Goal: Task Accomplishment & Management: Complete application form

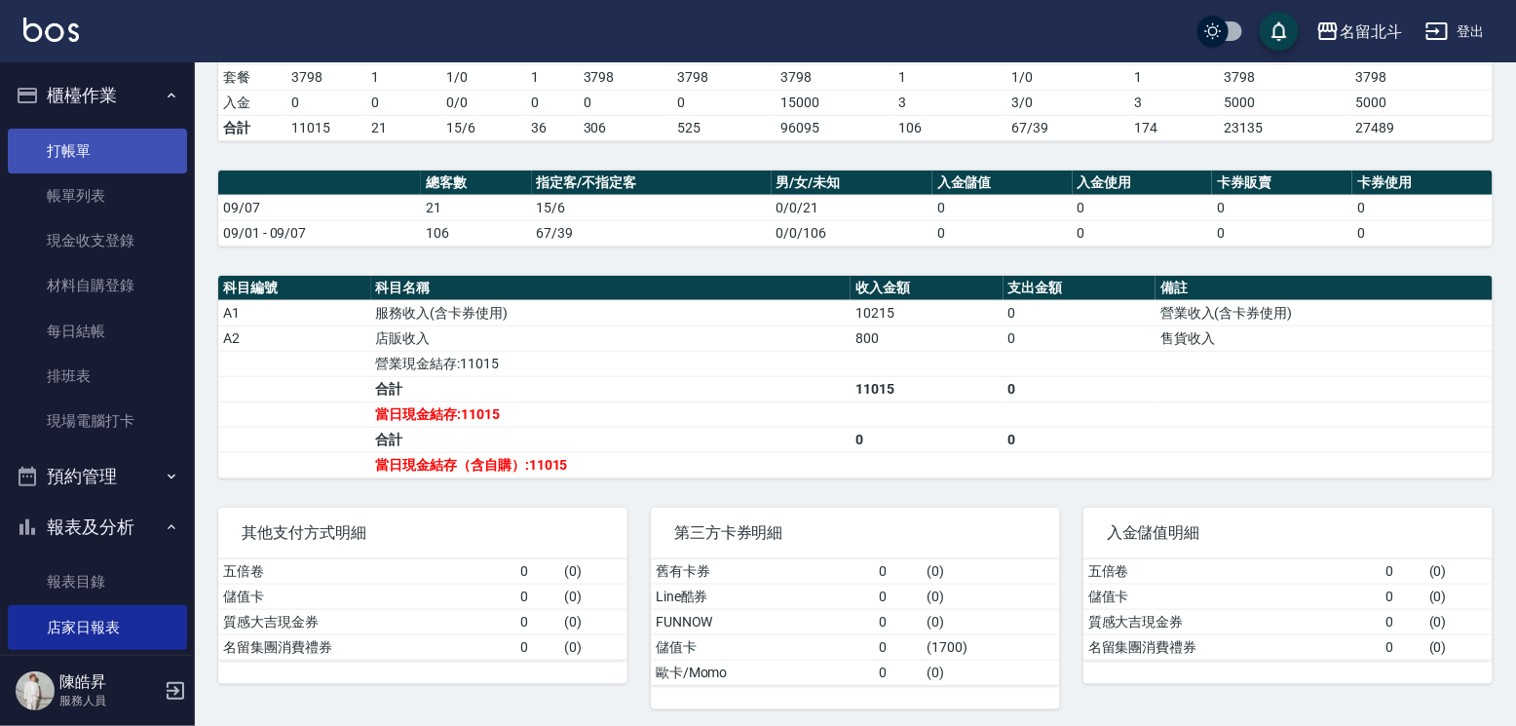
click at [98, 151] on link "打帳單" at bounding box center [97, 151] width 179 height 45
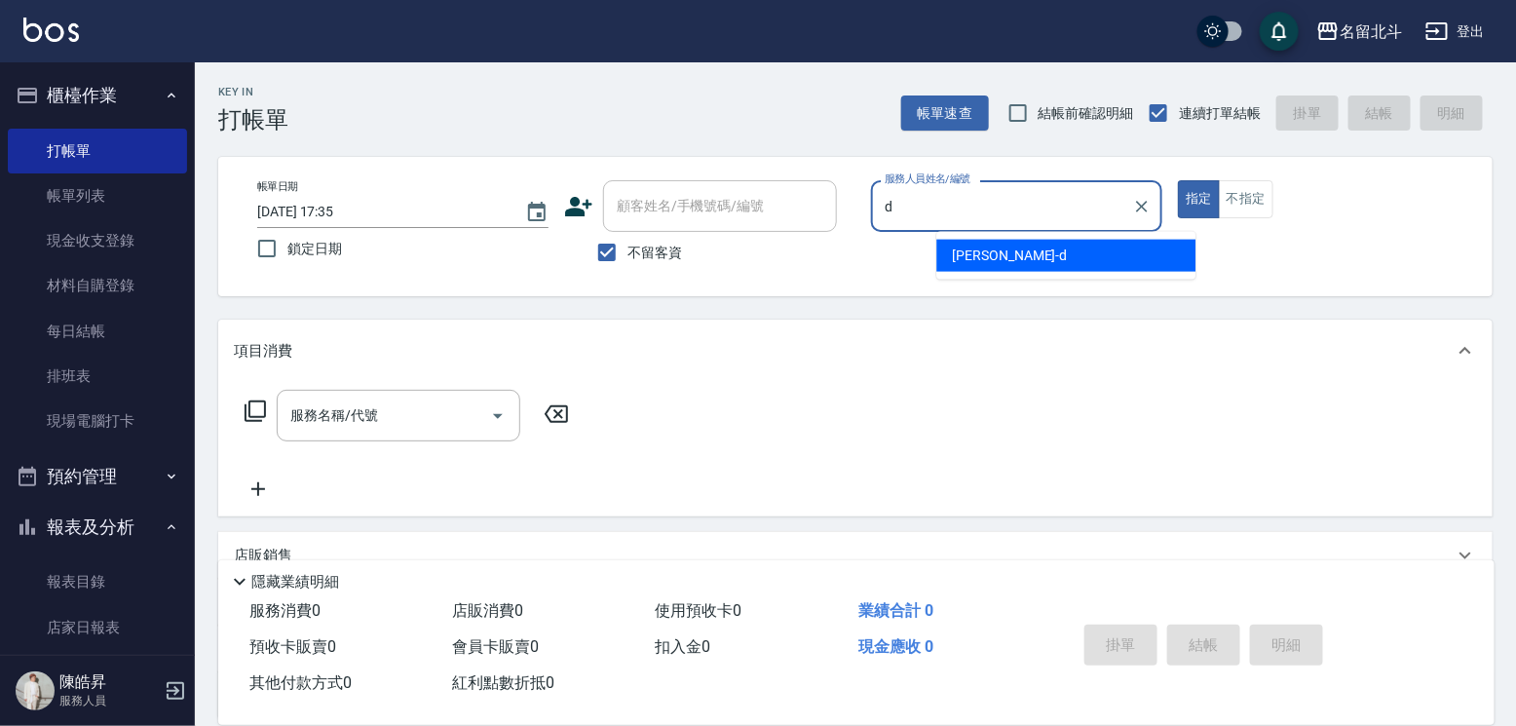
type input "[PERSON_NAME] -d"
type button "true"
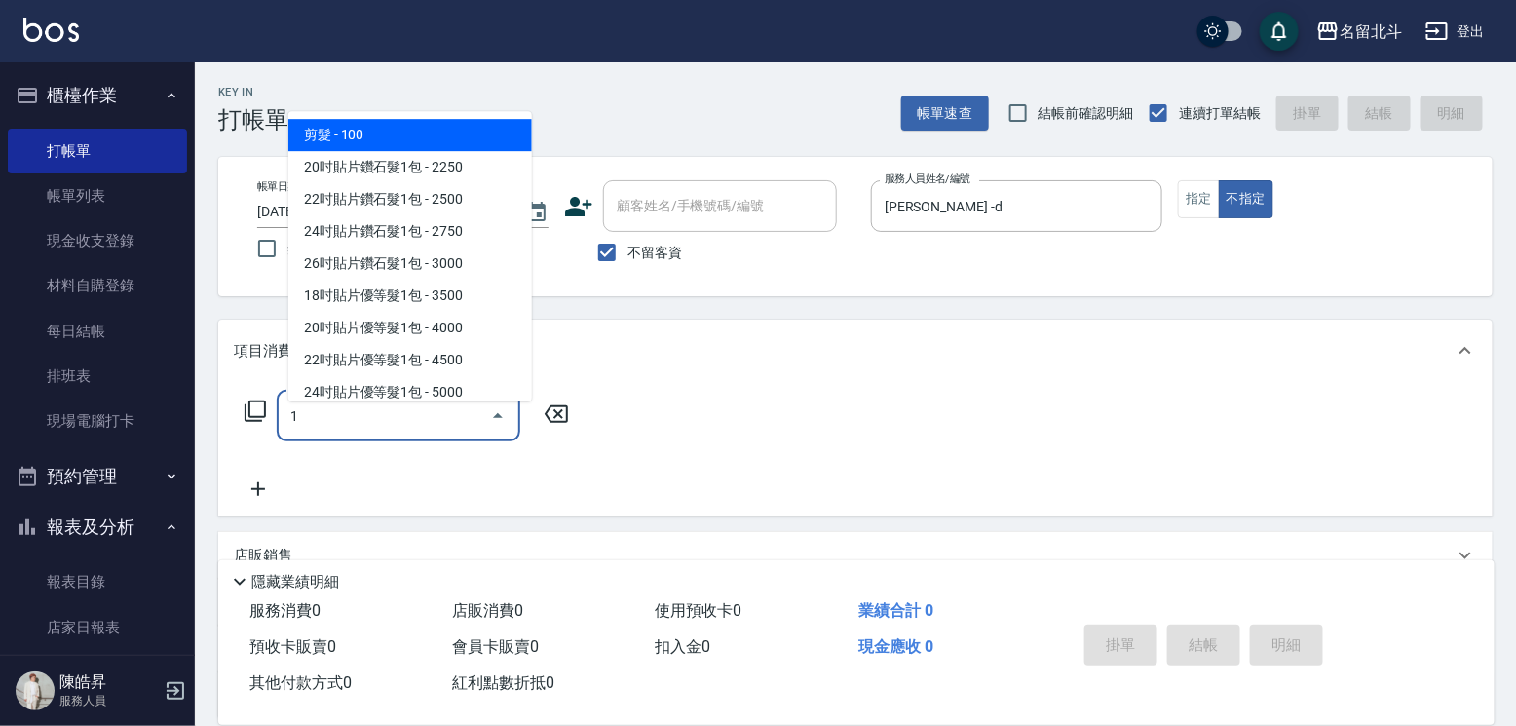
type input "剪髮(1)"
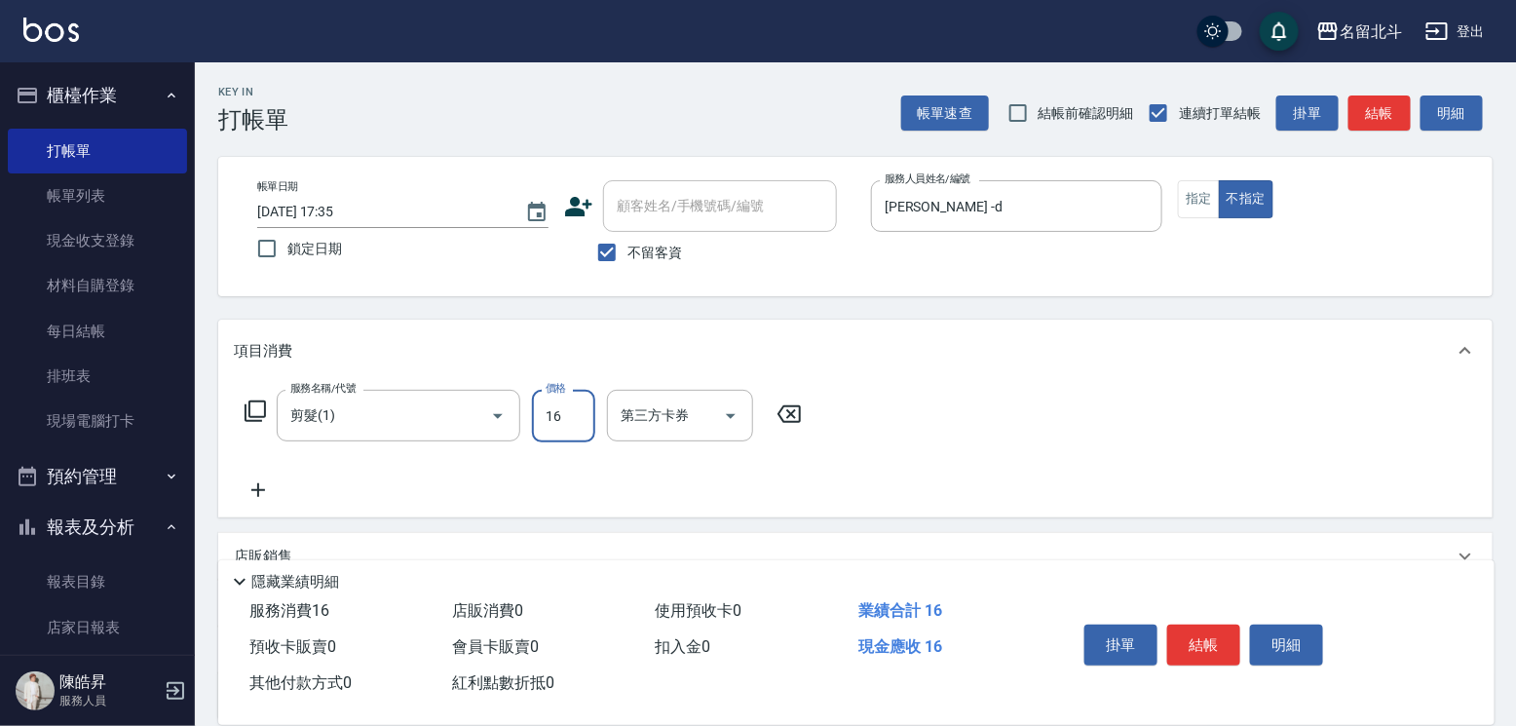
type input "168"
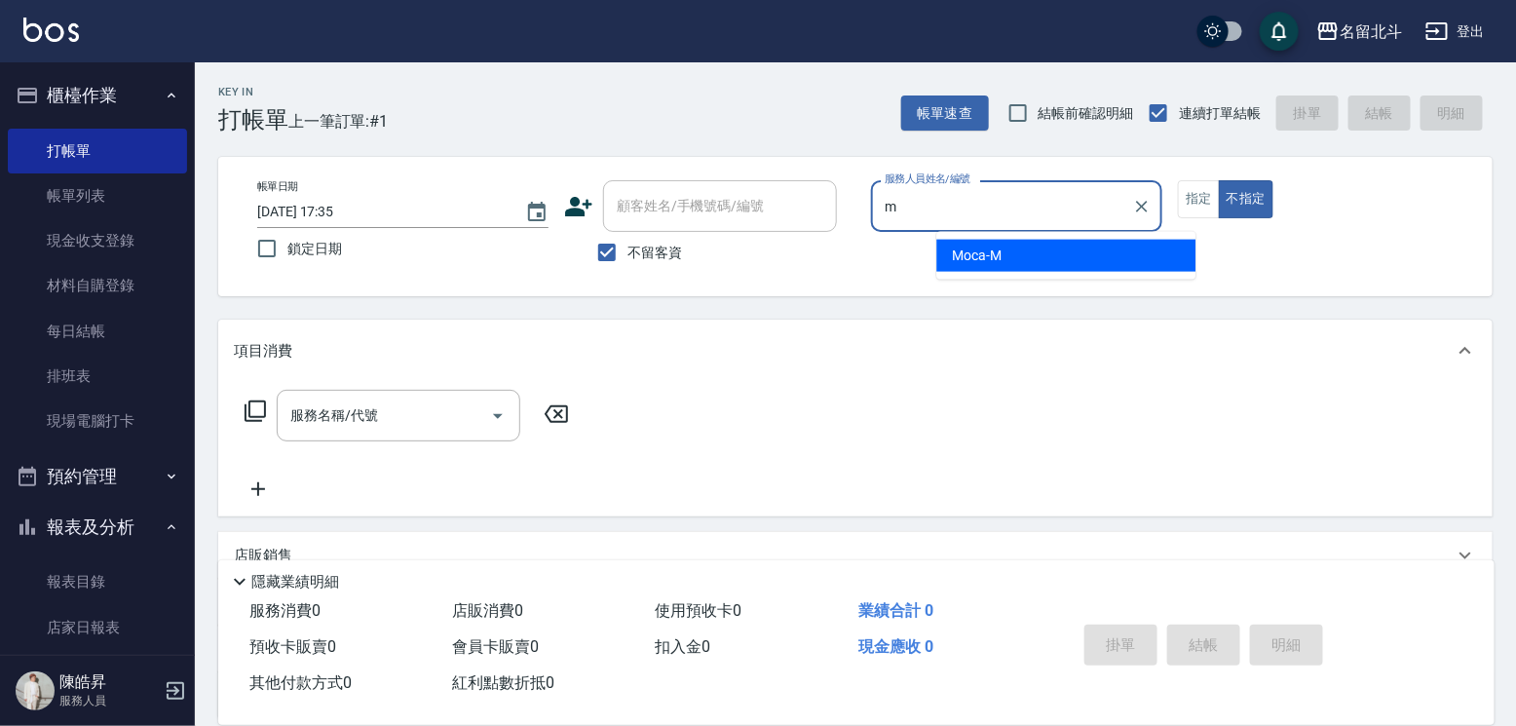
type input "Moca-M"
type button "false"
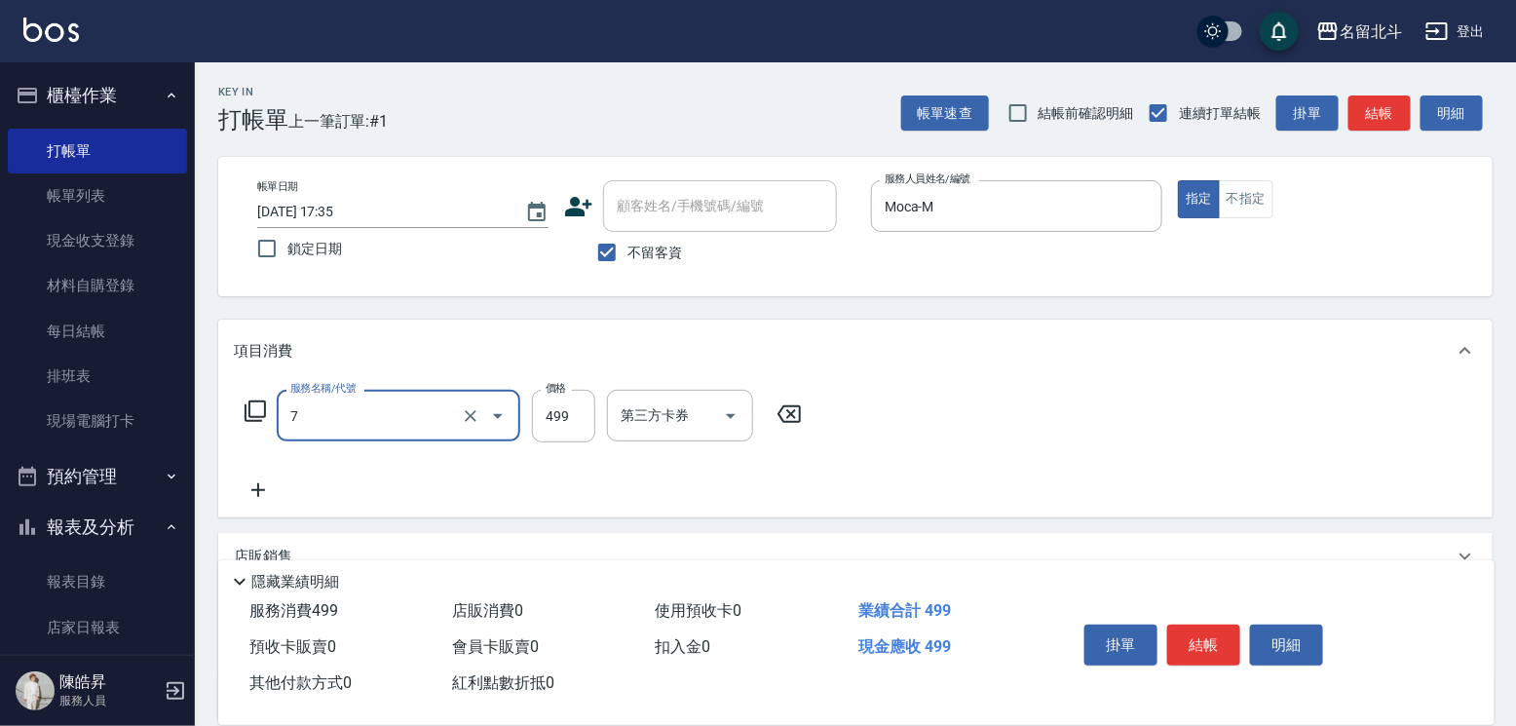
type input "去角質洗髮(7)"
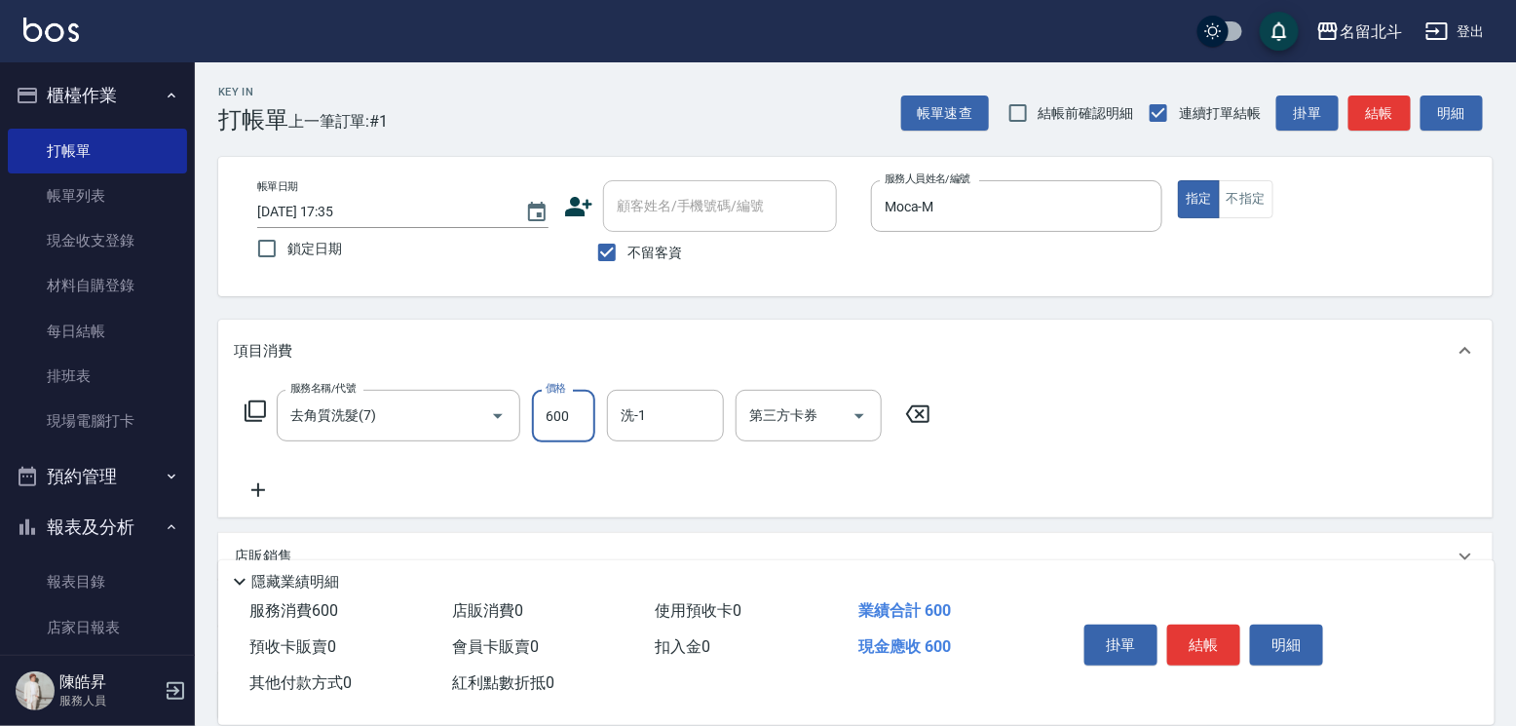
type input "600"
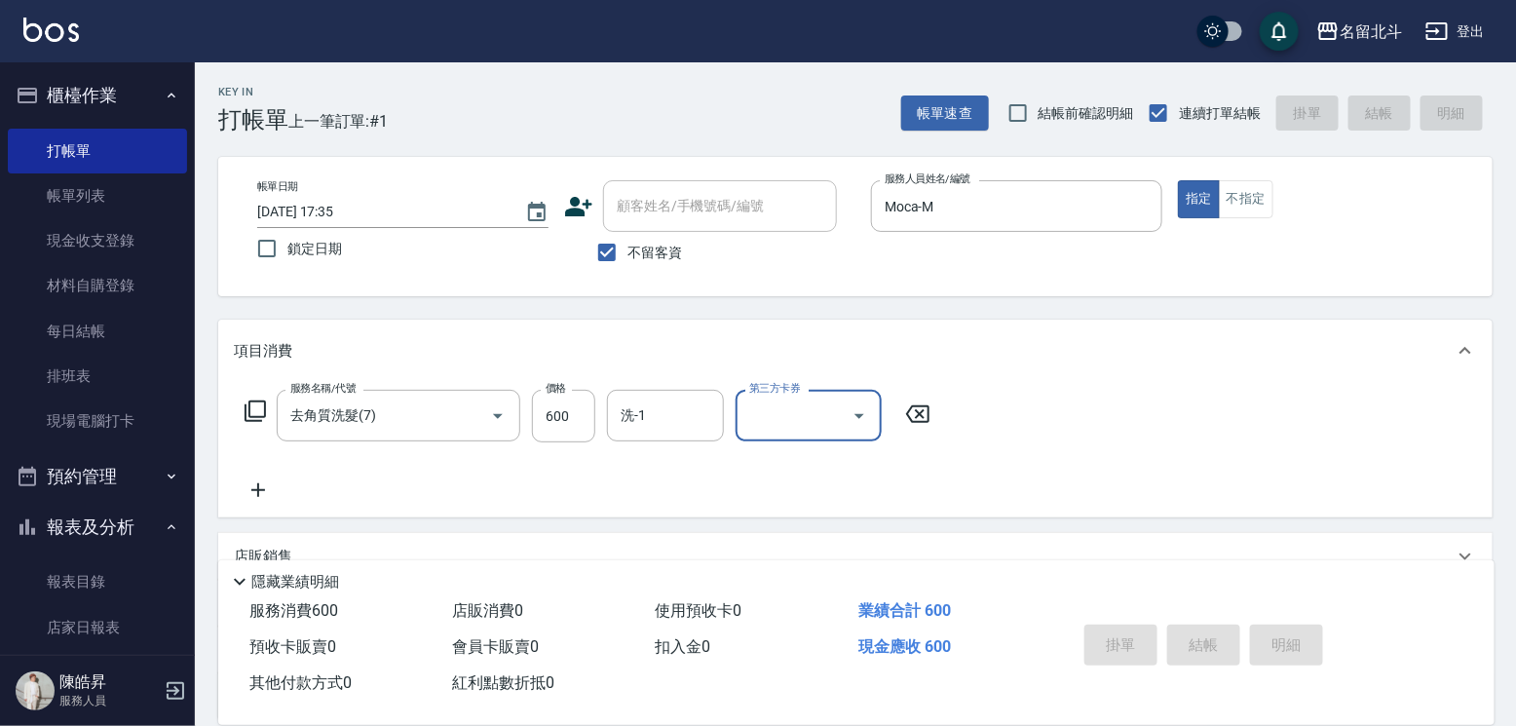
type input "[DATE] 17:36"
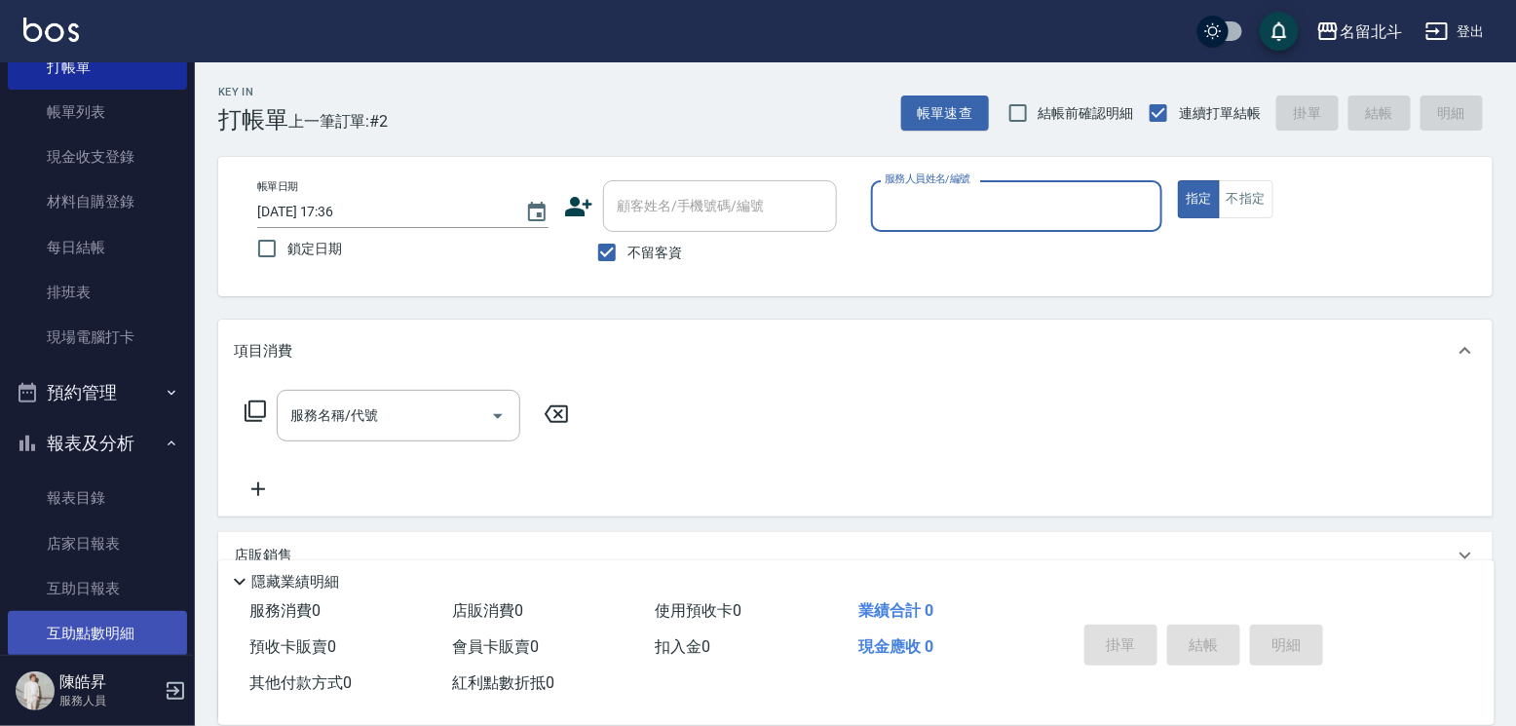
scroll to position [195, 0]
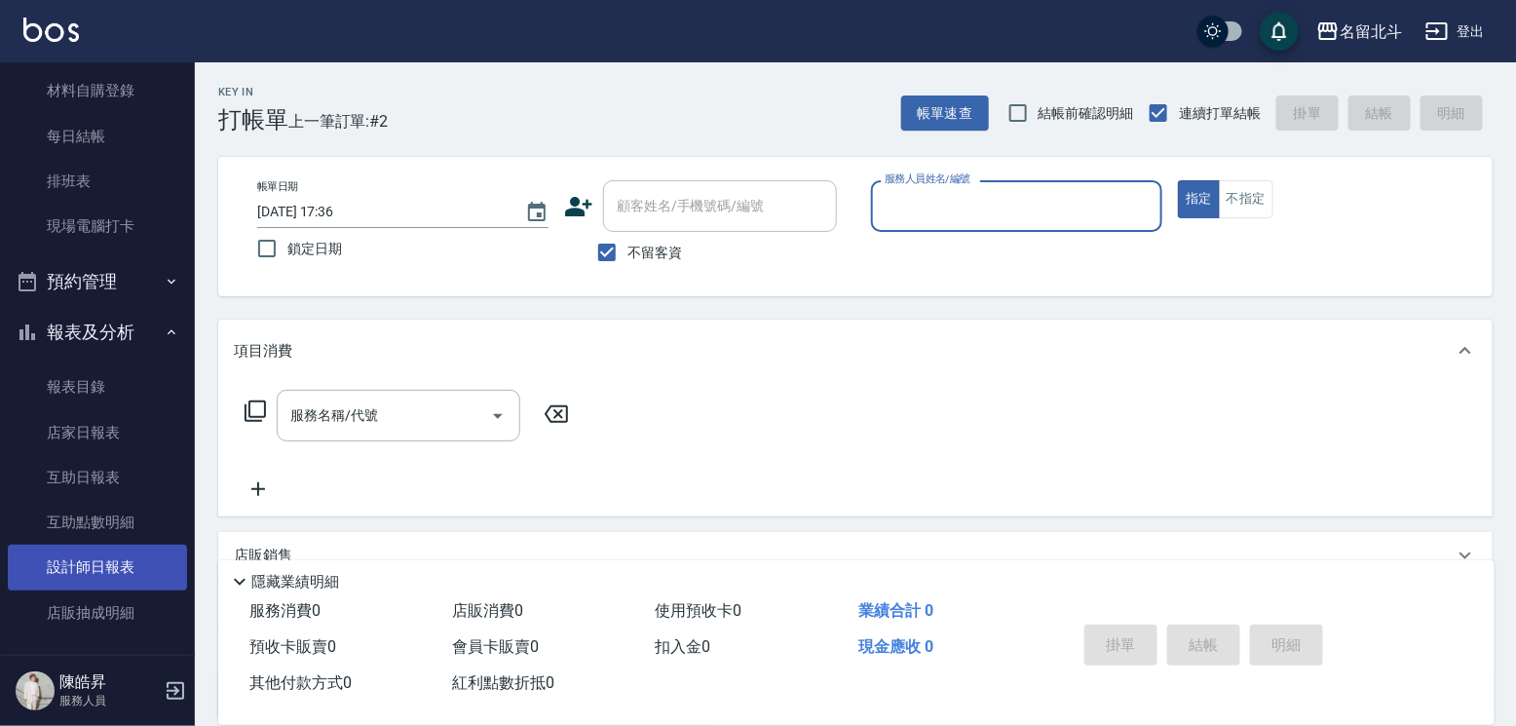
click at [111, 571] on link "設計師日報表" at bounding box center [97, 567] width 179 height 45
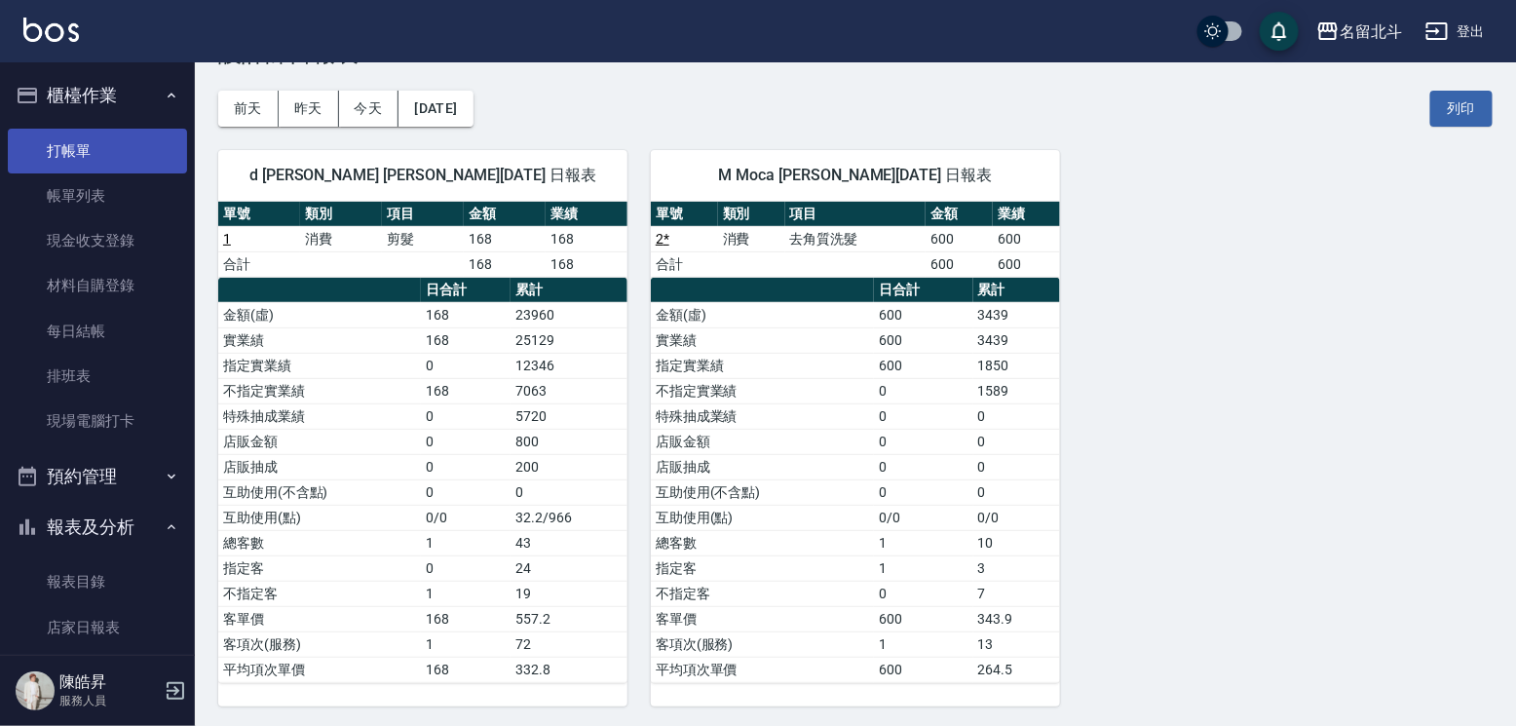
click at [112, 142] on link "打帳單" at bounding box center [97, 151] width 179 height 45
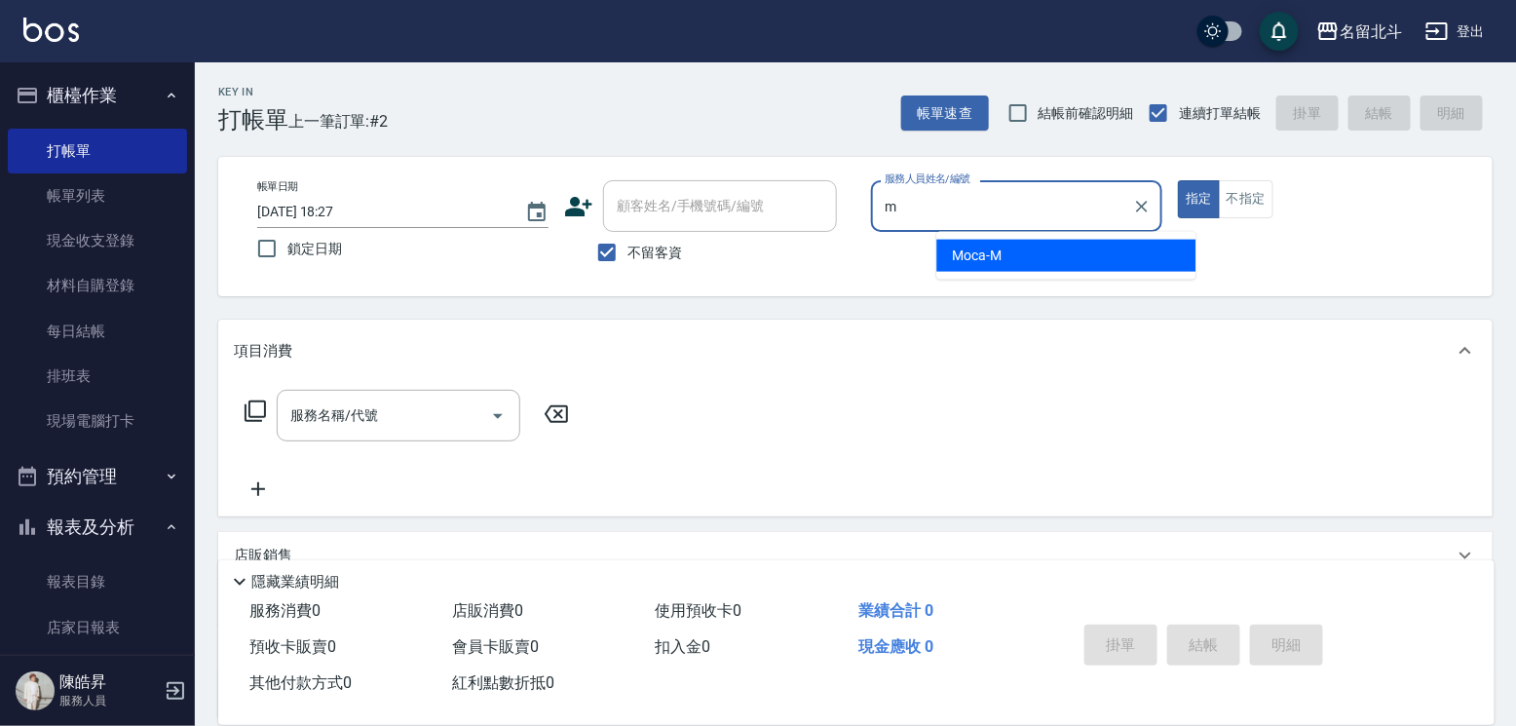
type input "Moca-M"
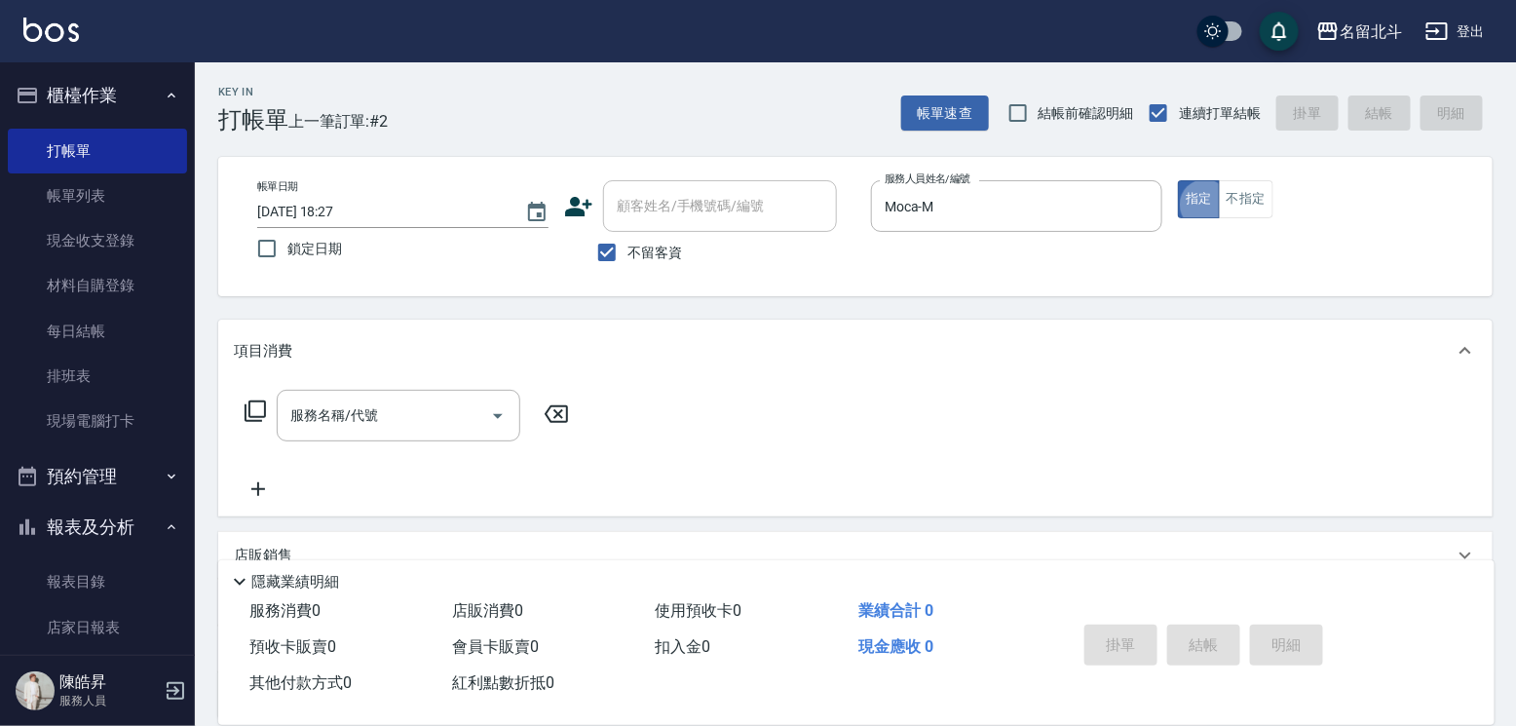
type button "true"
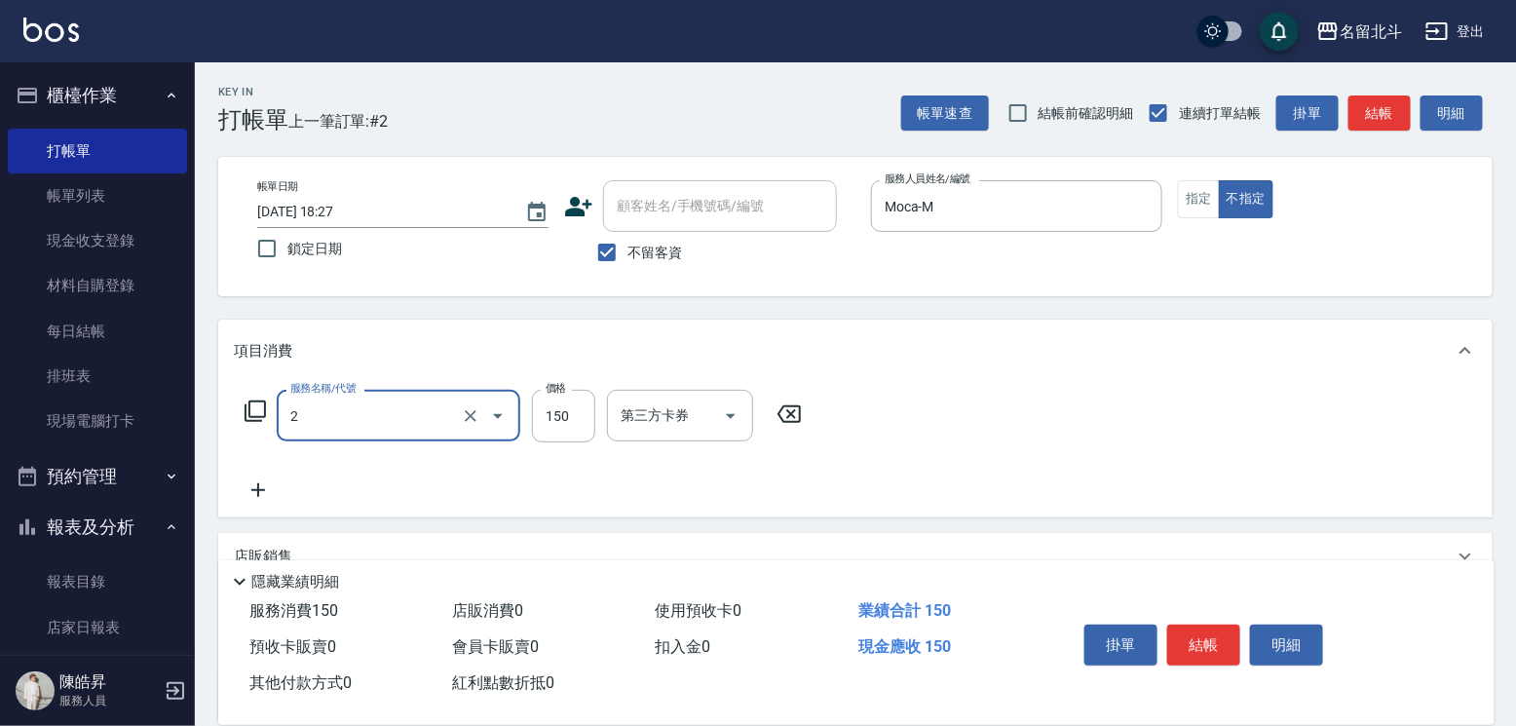
type input "一般洗髮(2)"
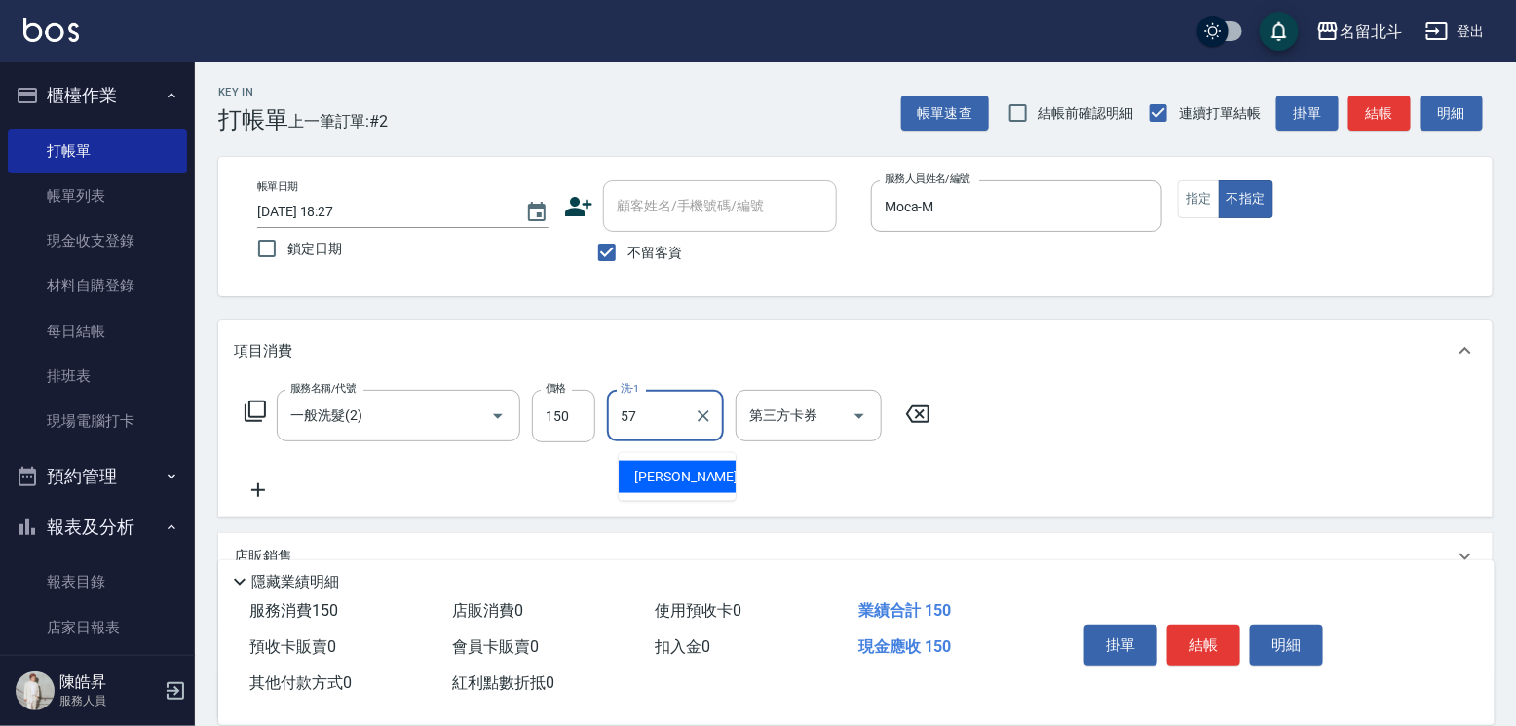
type input "[PERSON_NAME]-57"
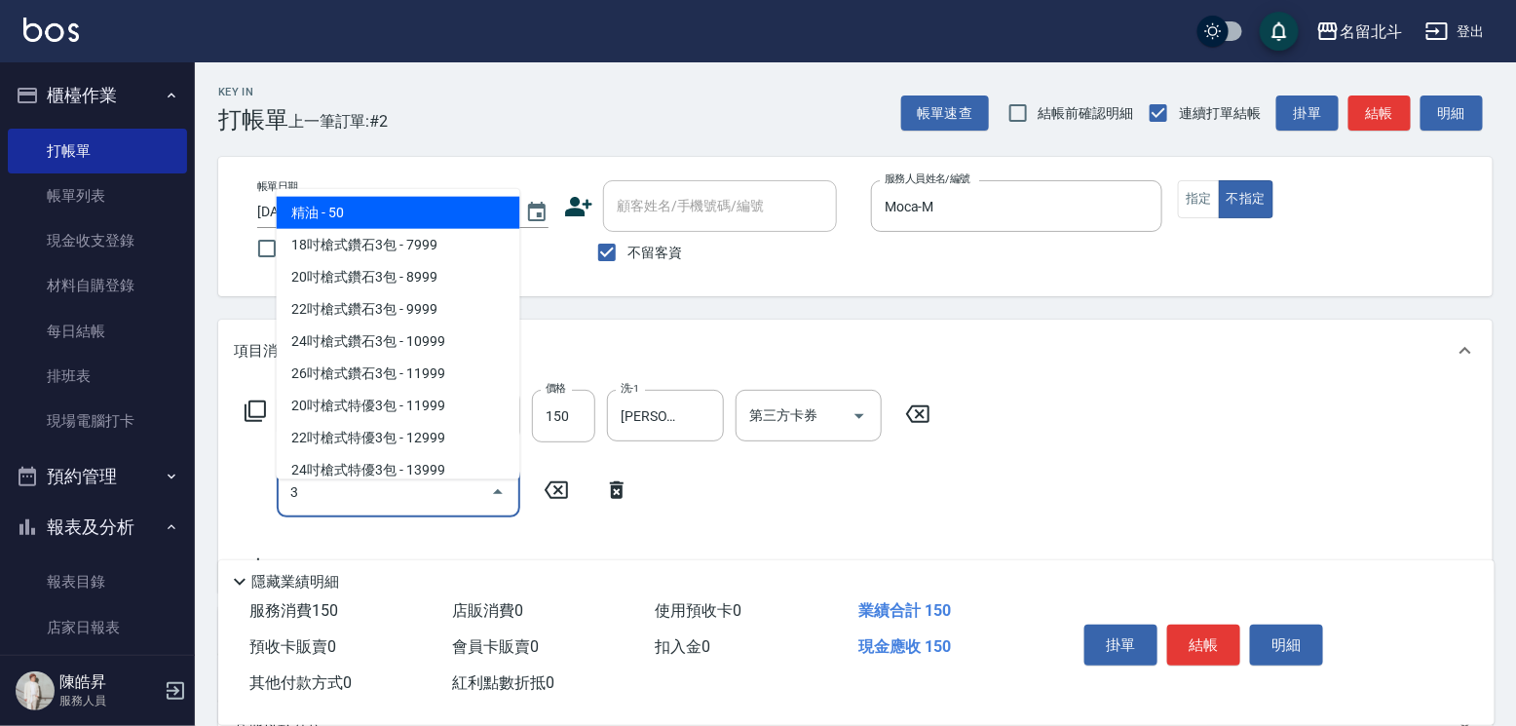
type input "精油(3)"
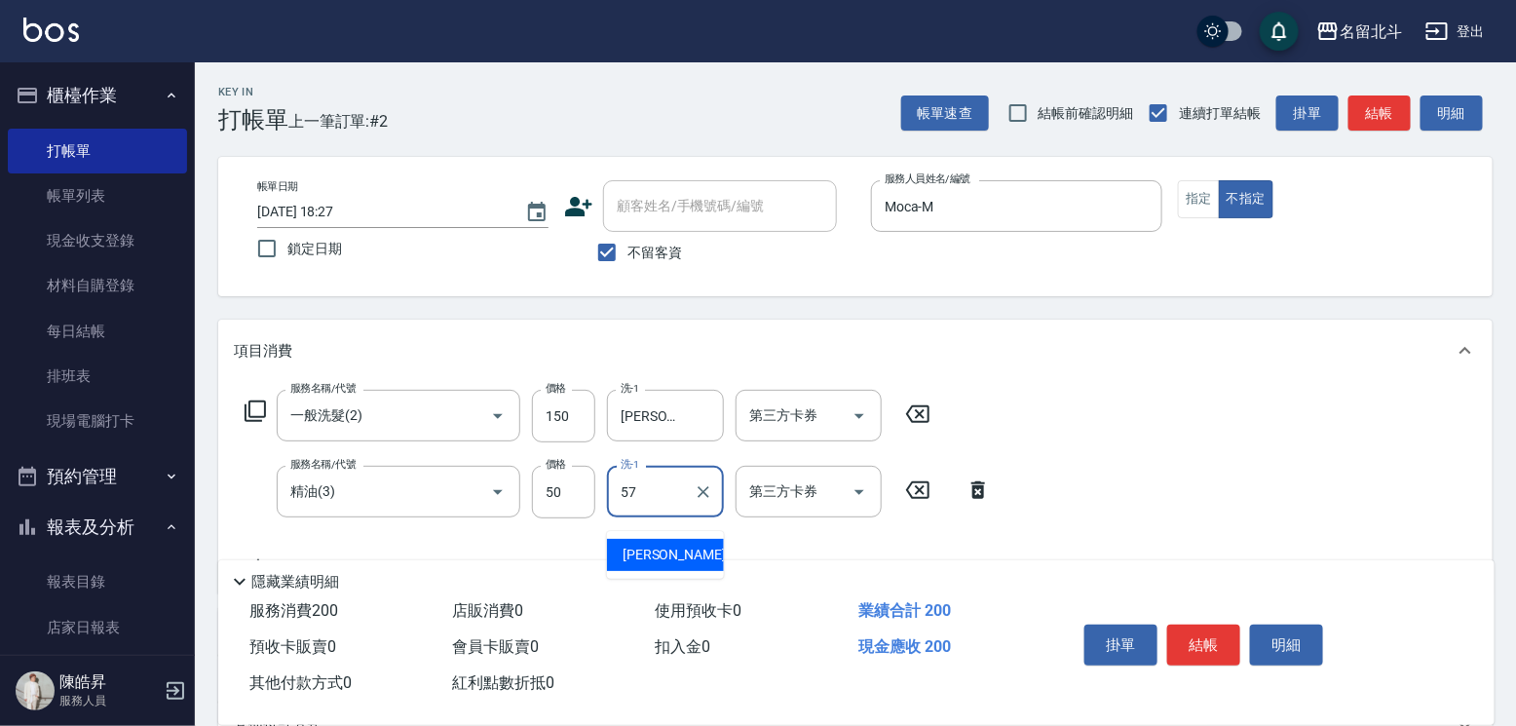
type input "[PERSON_NAME]-57"
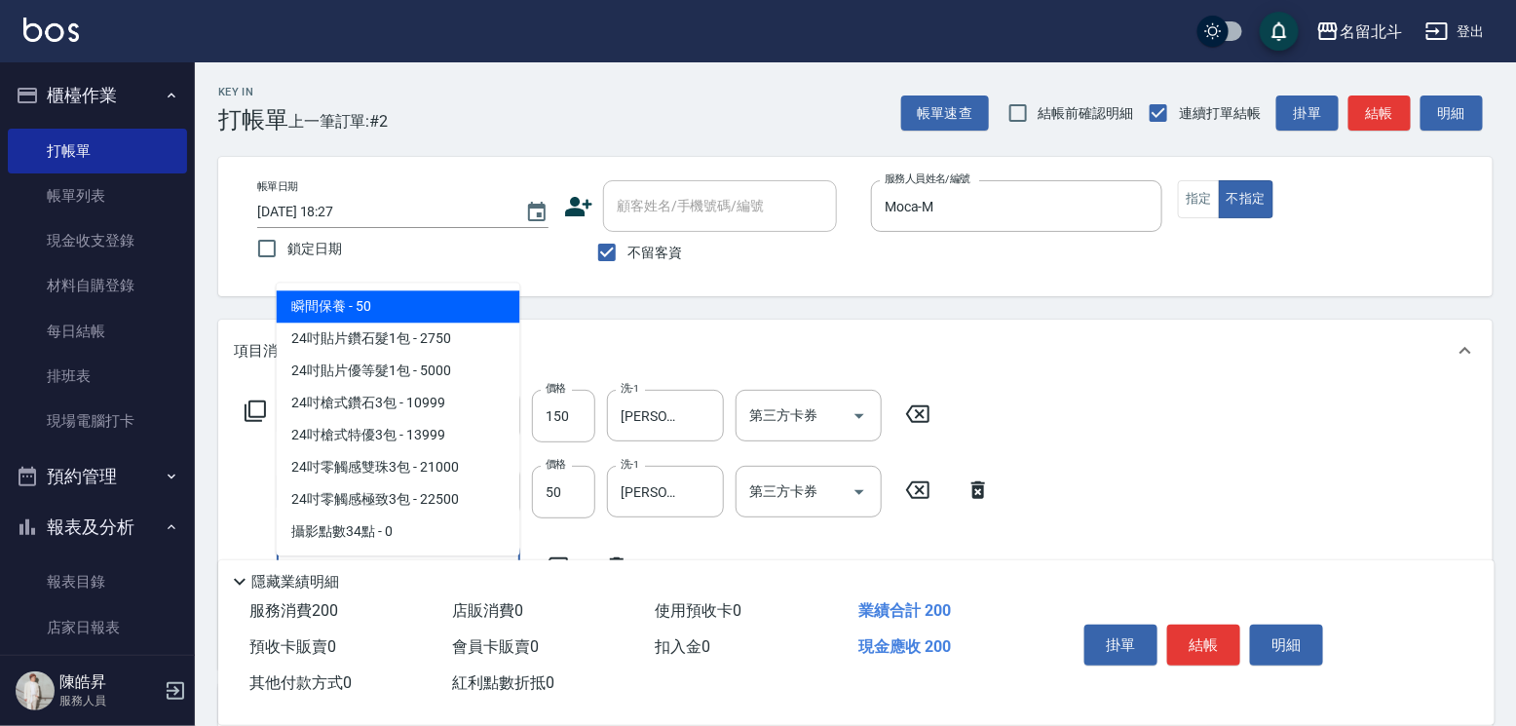
type input "瞬間保養(4)"
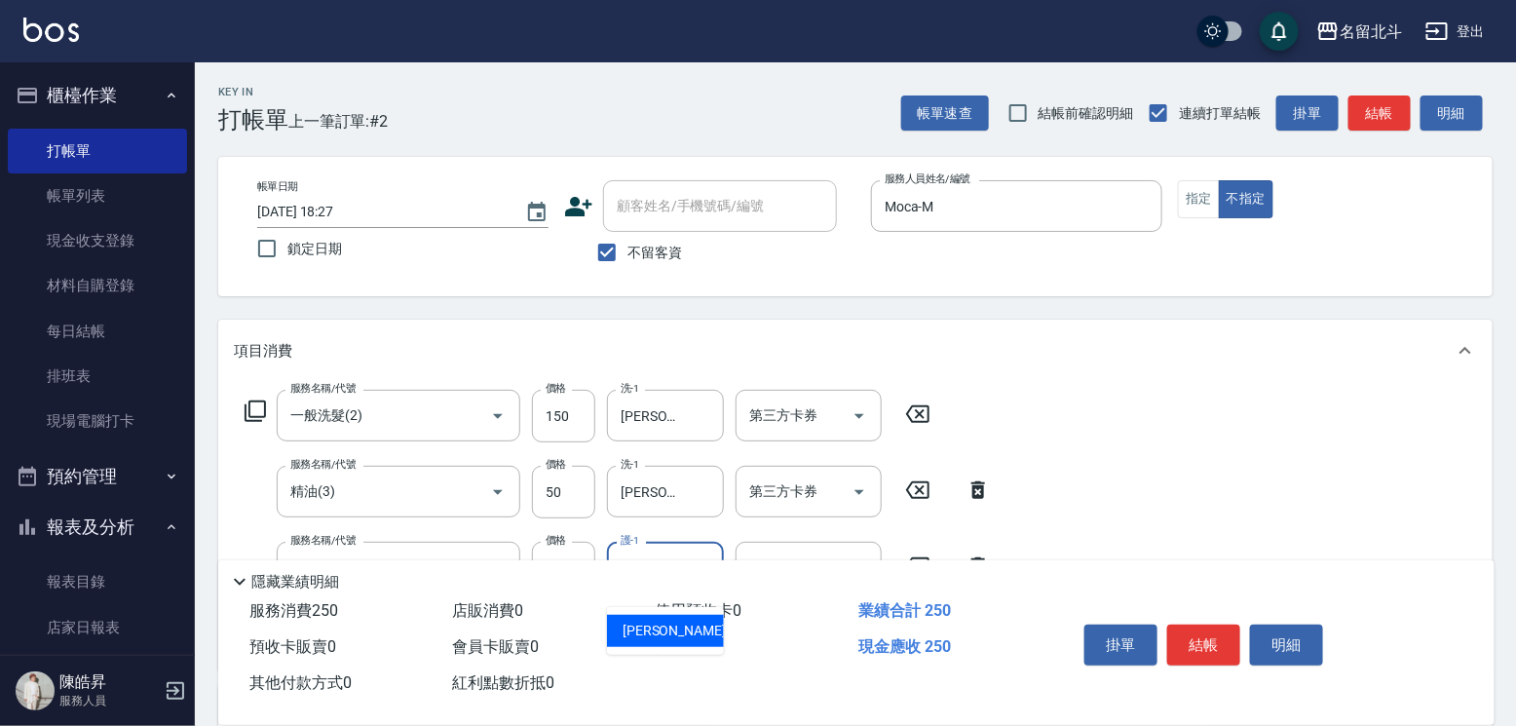
type input "[PERSON_NAME]-57"
type input "剪髮(1)"
type input "118"
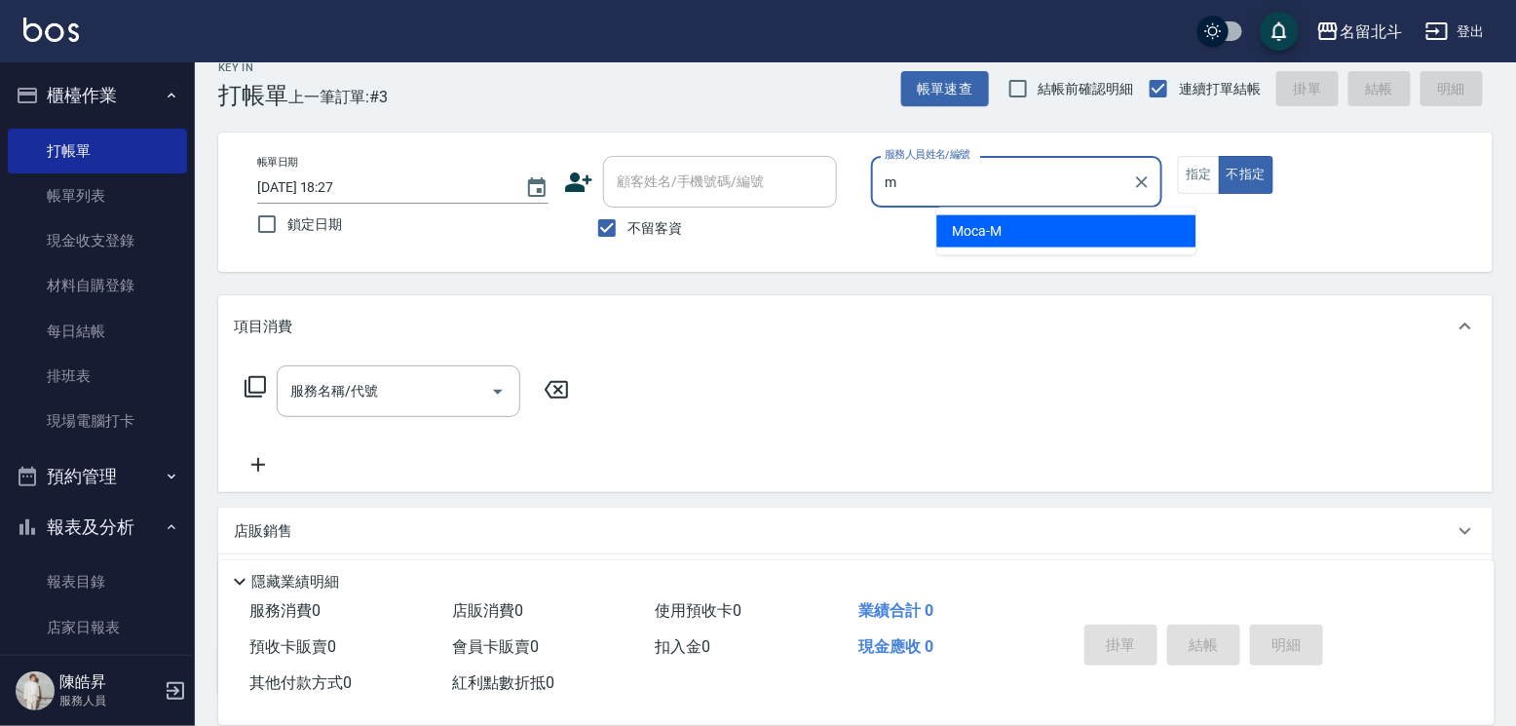
type input "Moca-M"
type button "false"
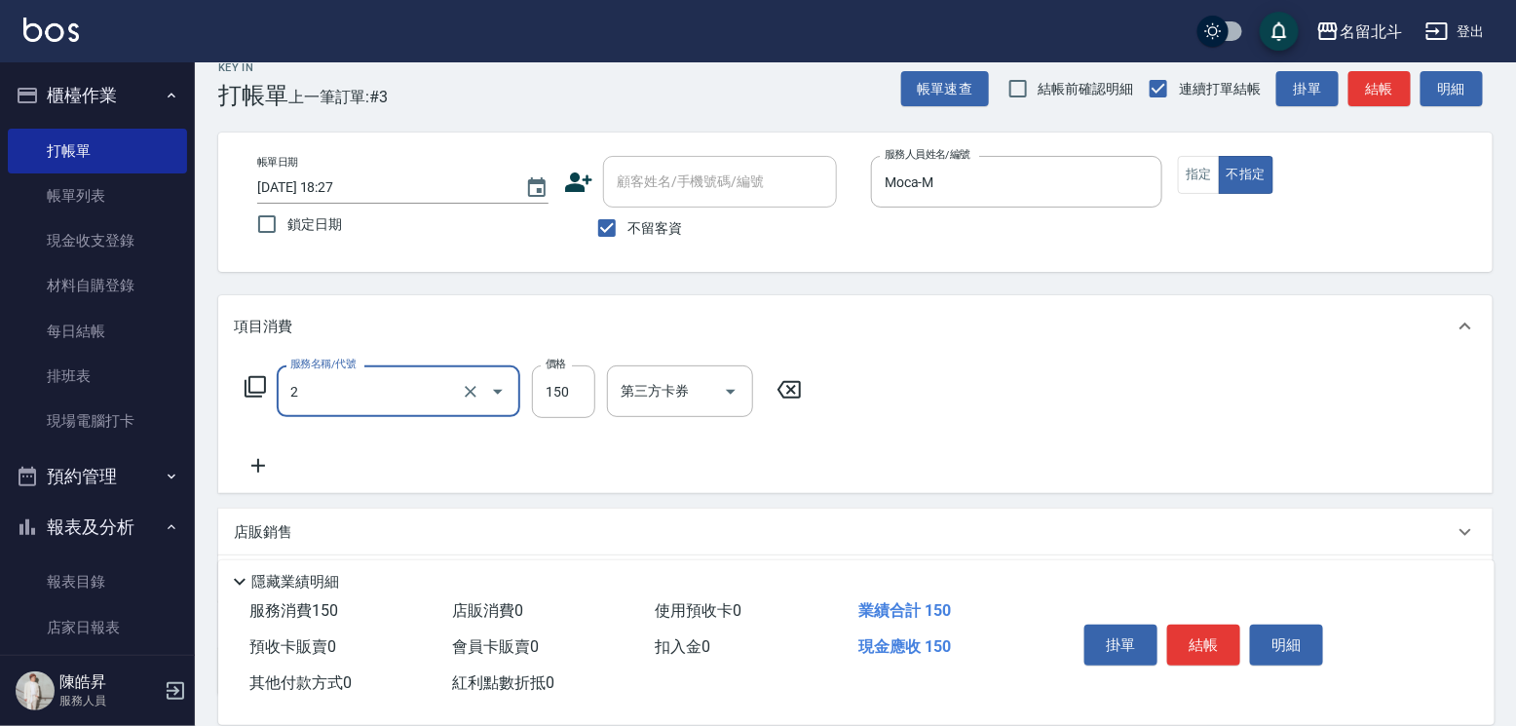
type input "一般洗髮(2)"
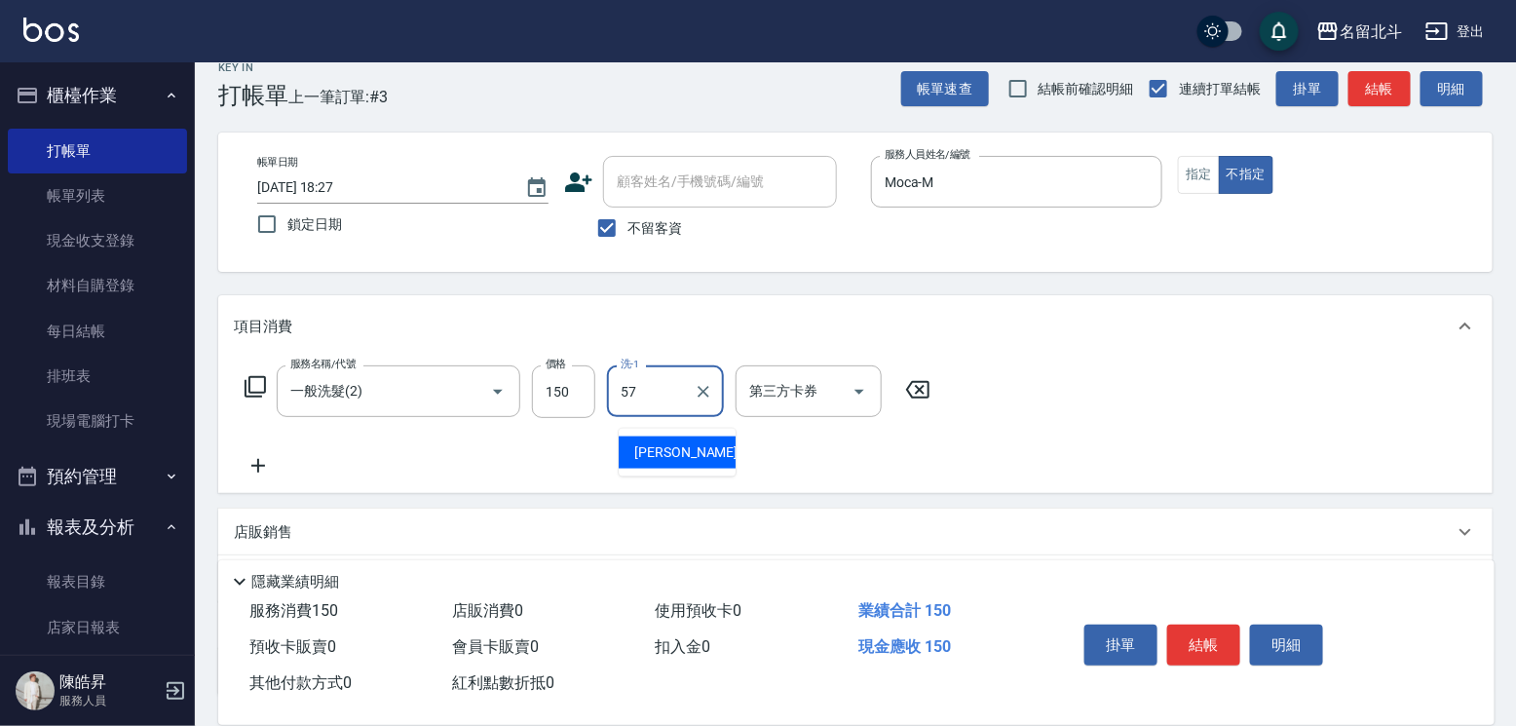
type input "[PERSON_NAME]-57"
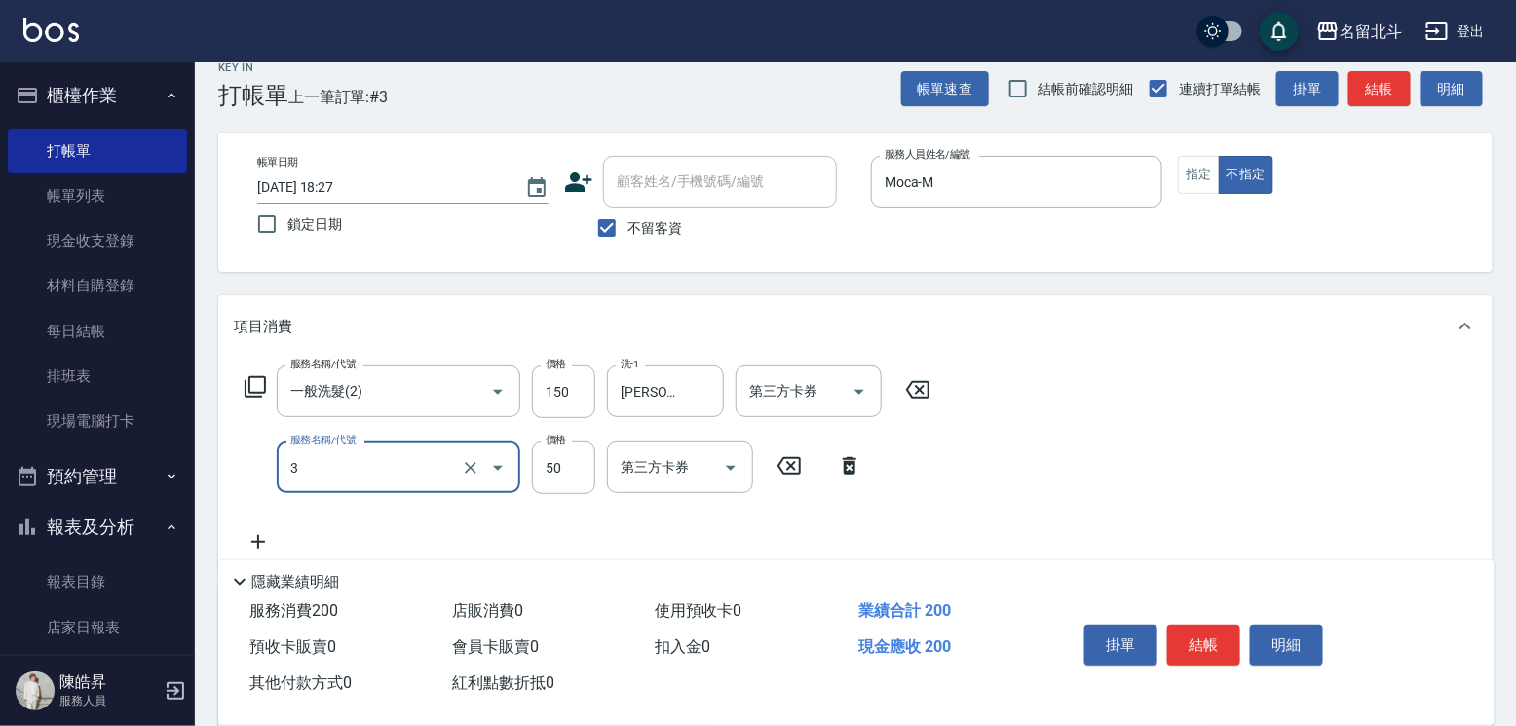
type input "精油(3)"
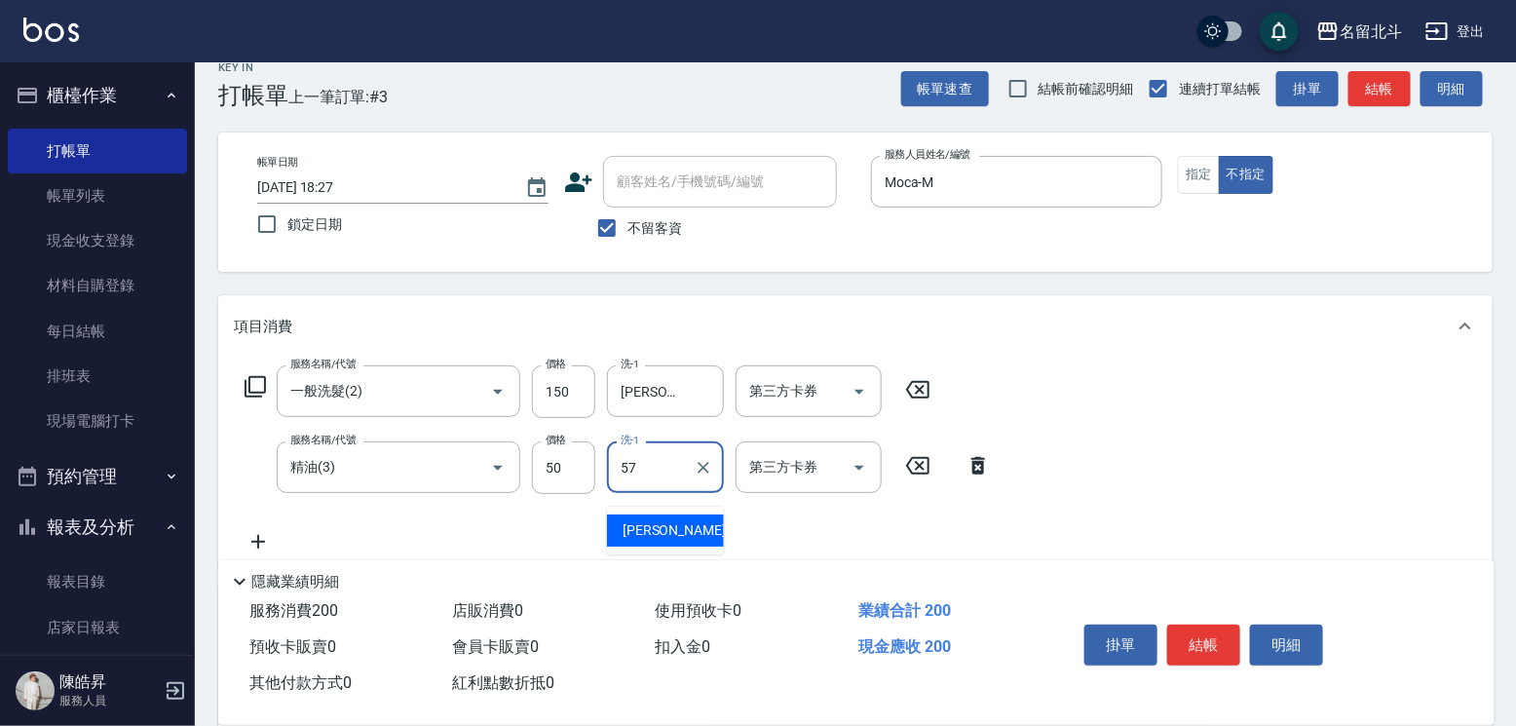
type input "[PERSON_NAME]-57"
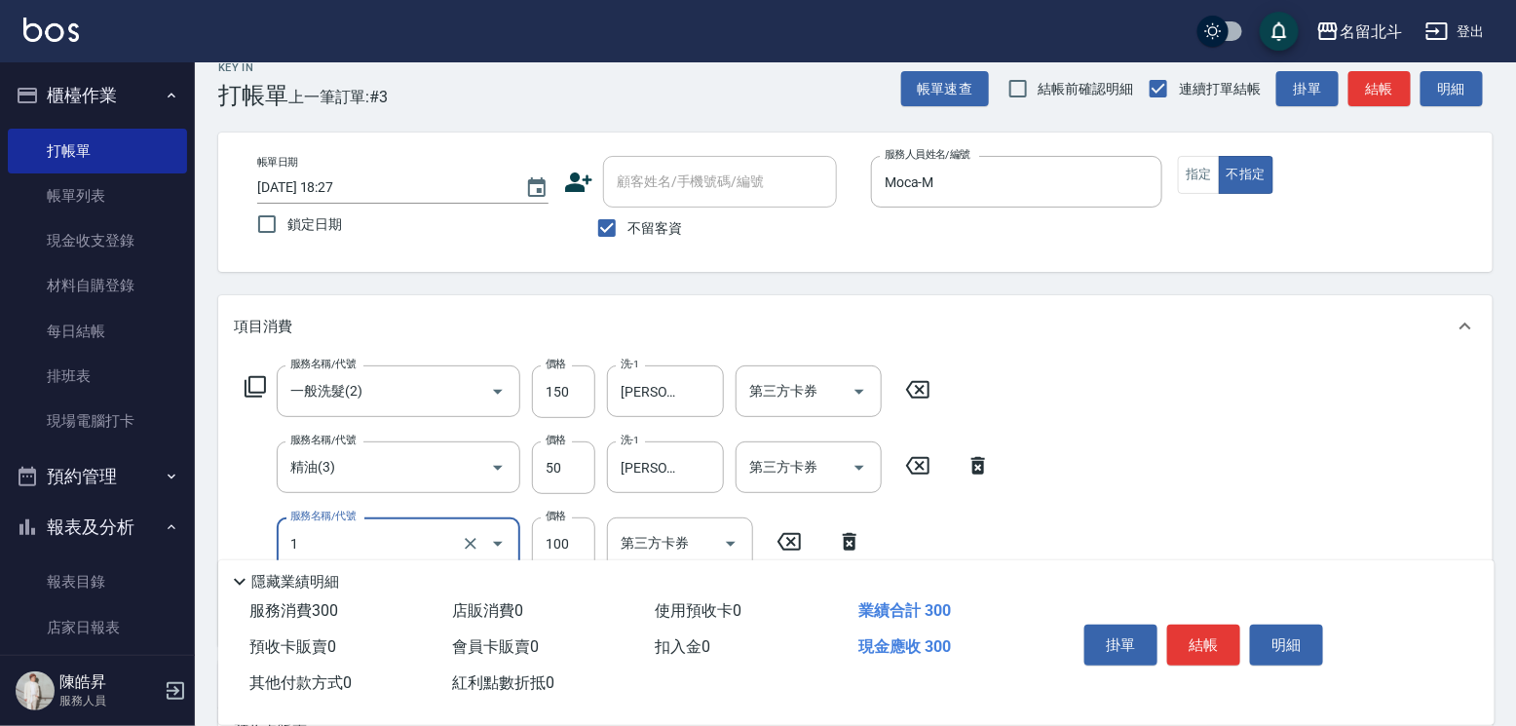
type input "剪髮(1)"
type input "118"
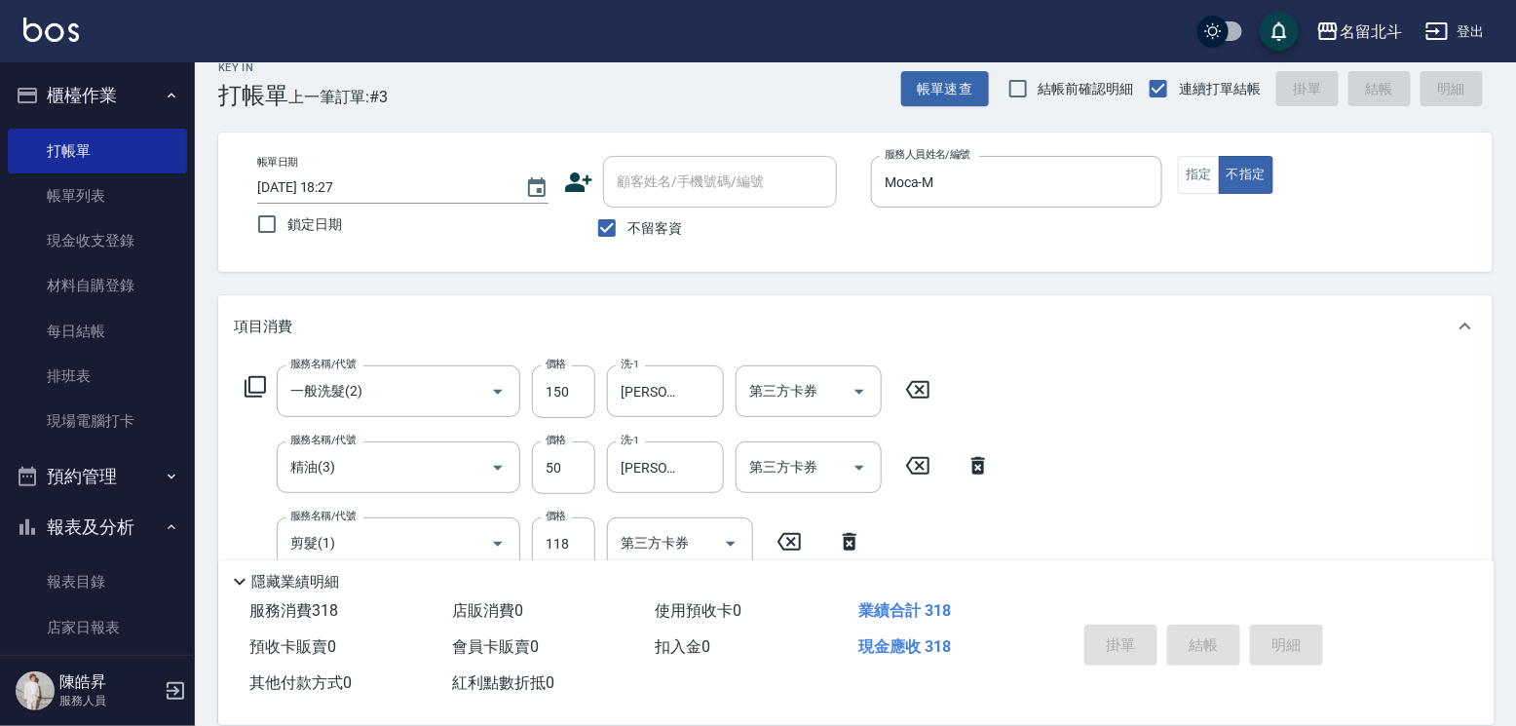
type input "[DATE] 18:28"
